Goal: Task Accomplishment & Management: Complete application form

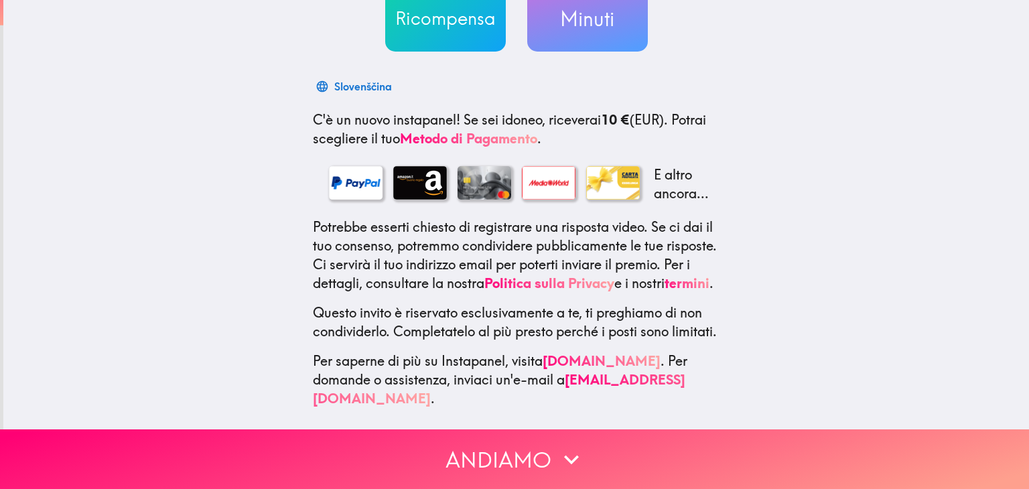
scroll to position [202, 0]
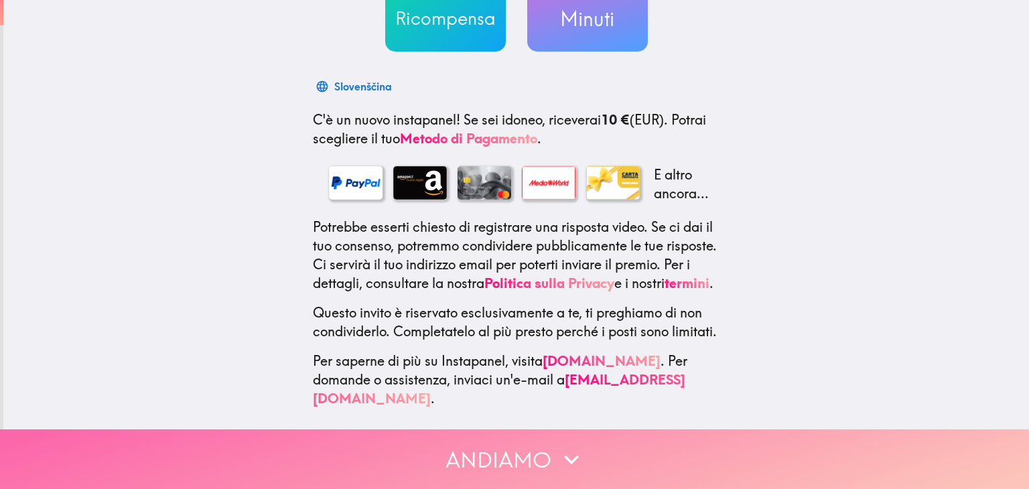
click at [519, 436] on button "Andiamo" at bounding box center [514, 459] width 1029 height 60
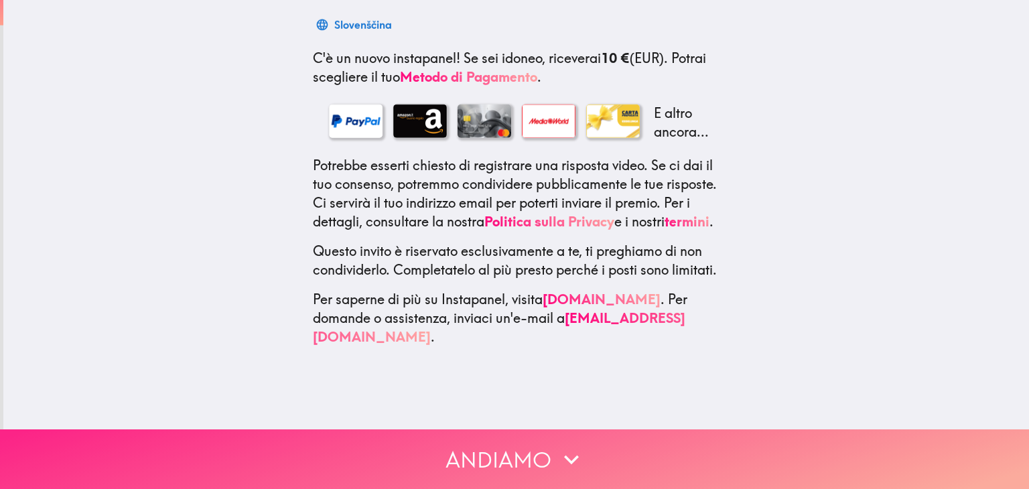
scroll to position [0, 0]
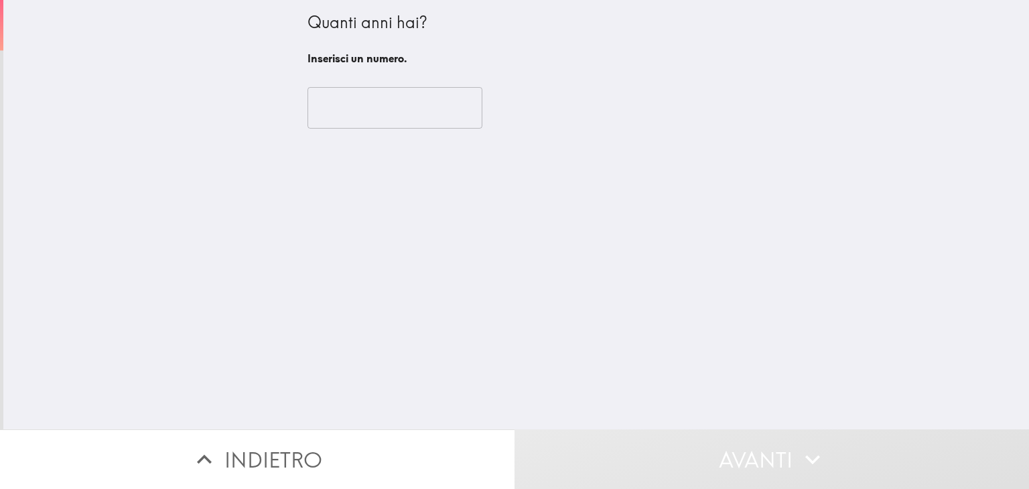
click at [377, 129] on div "​" at bounding box center [516, 108] width 418 height 74
click at [375, 113] on input "number" at bounding box center [394, 108] width 175 height 42
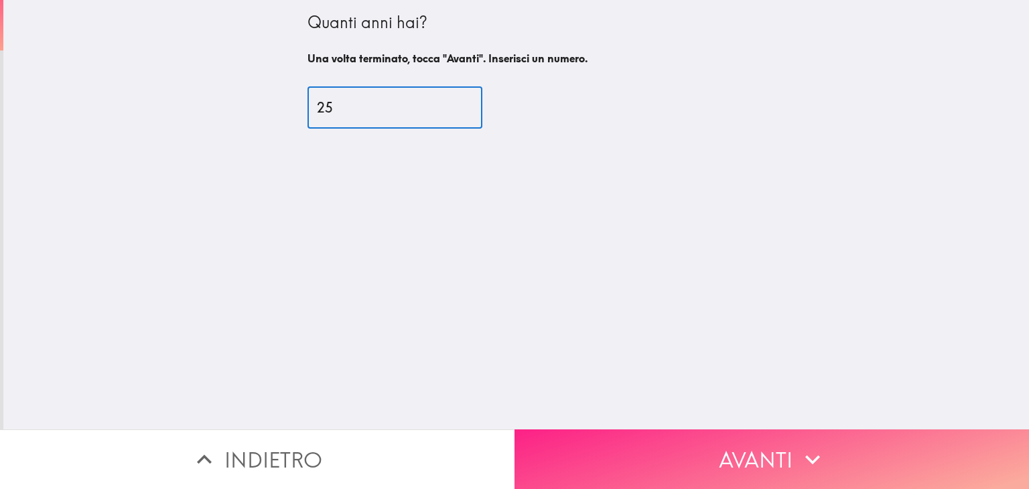
type input "25"
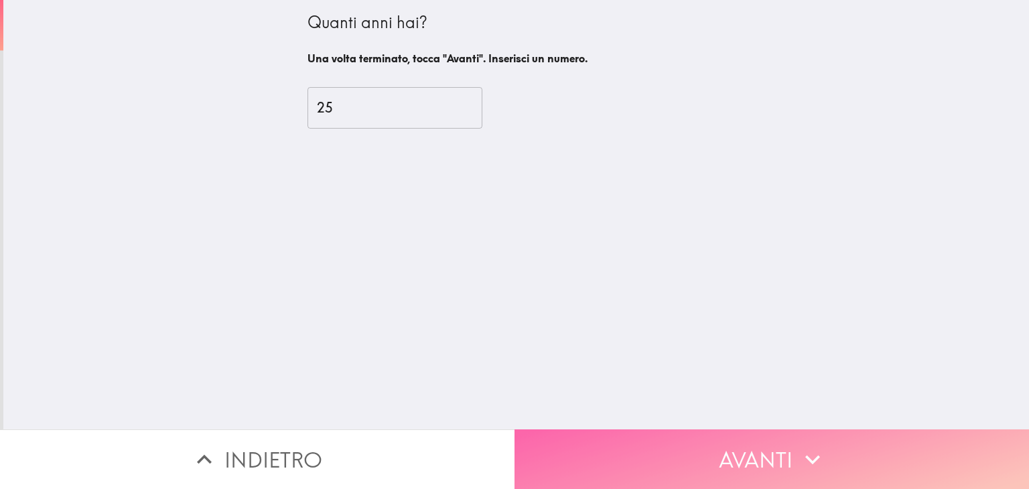
click at [613, 429] on button "Avanti" at bounding box center [771, 459] width 514 height 60
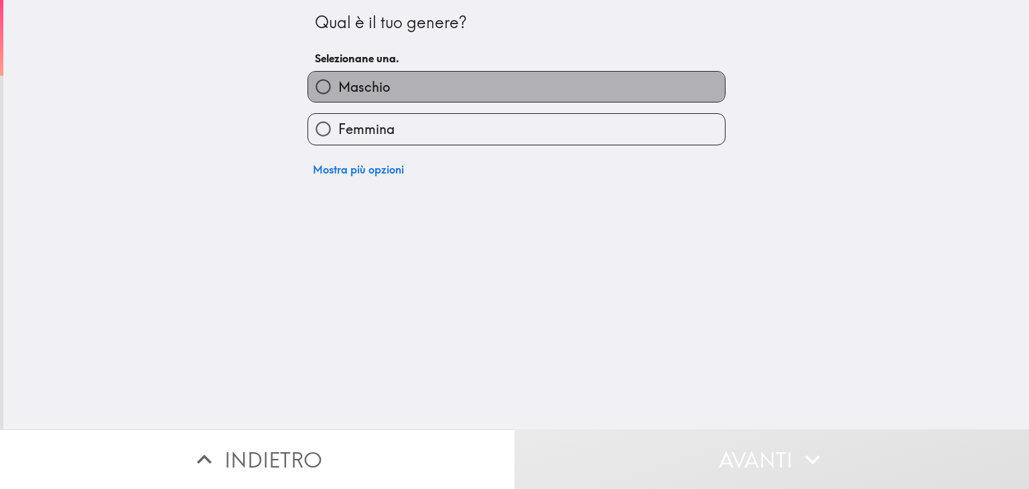
click at [477, 81] on label "Maschio" at bounding box center [516, 87] width 417 height 30
click at [338, 81] on input "Maschio" at bounding box center [323, 87] width 30 height 30
radio input "true"
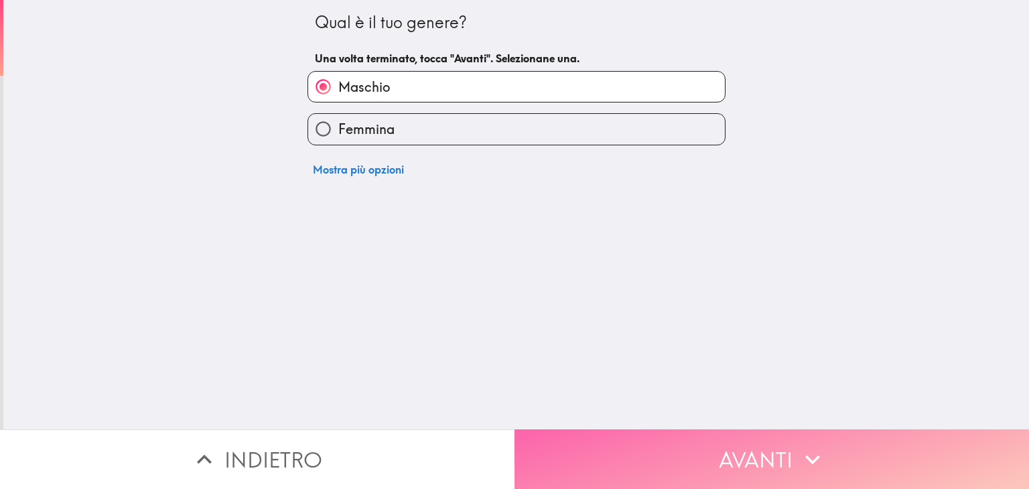
click at [604, 443] on button "Avanti" at bounding box center [771, 459] width 514 height 60
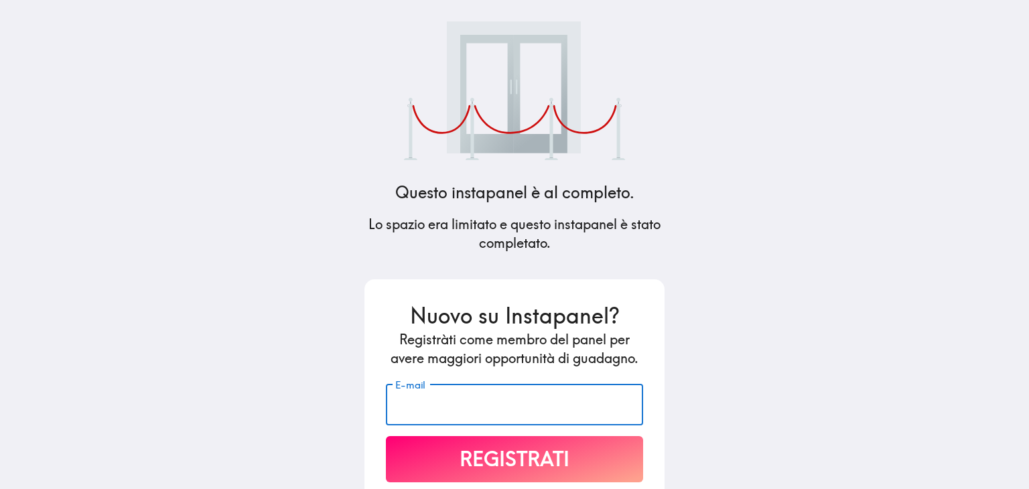
click at [520, 409] on input "E-mail" at bounding box center [514, 405] width 257 height 42
type input "andrea.cav700@gmail.com"
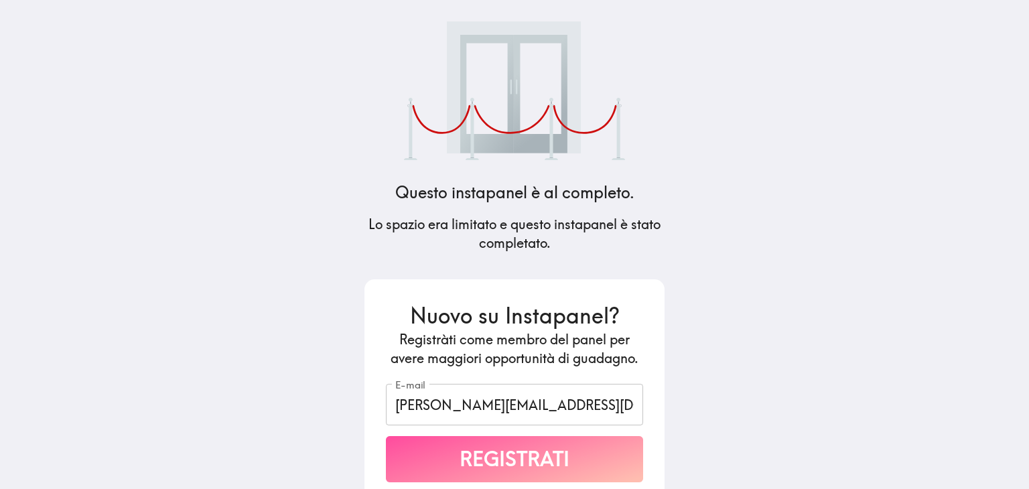
click at [509, 459] on button "Registrati" at bounding box center [514, 459] width 257 height 46
